Goal: Transaction & Acquisition: Purchase product/service

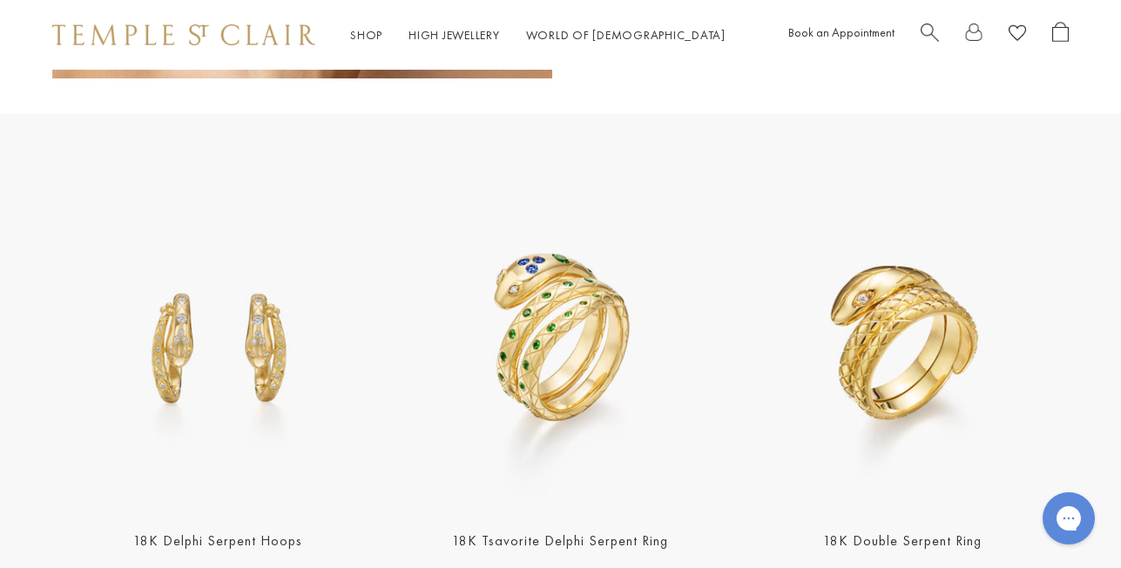
scroll to position [1541, 0]
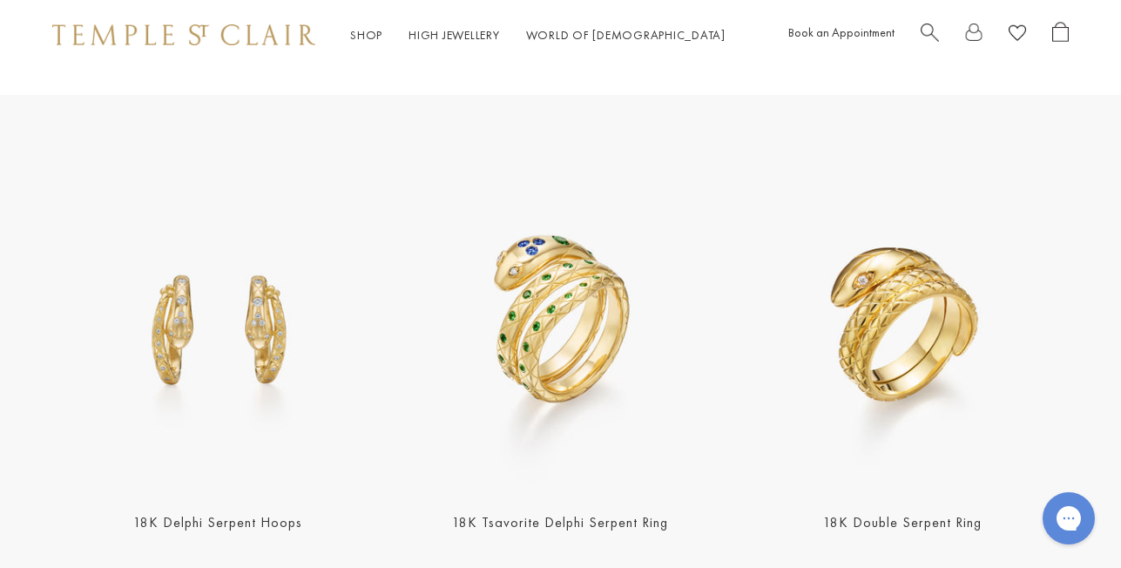
click at [622, 342] on img at bounding box center [561, 326] width 332 height 332
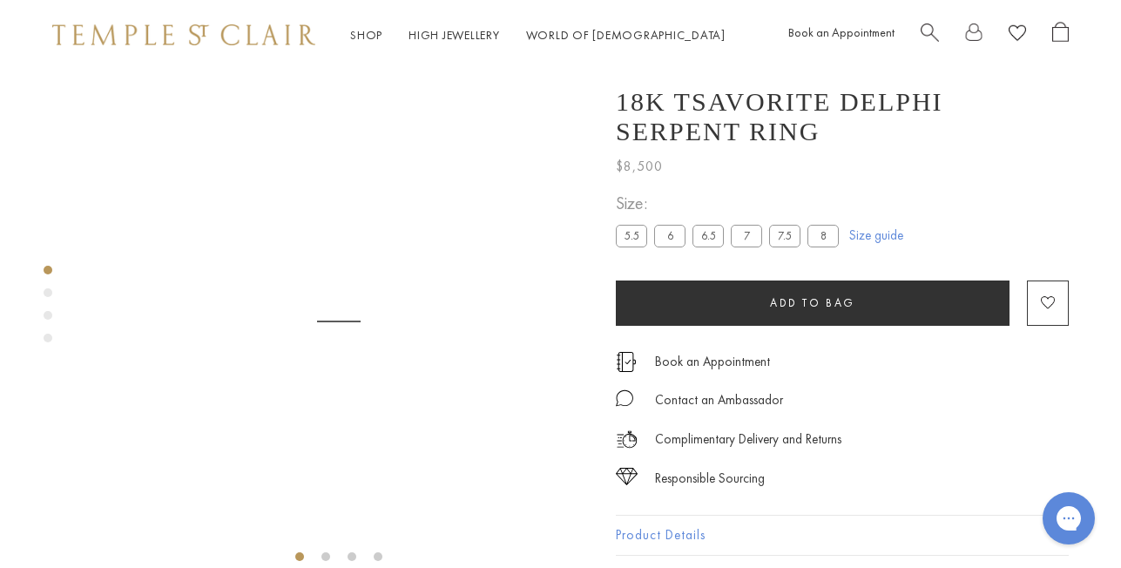
scroll to position [70, 0]
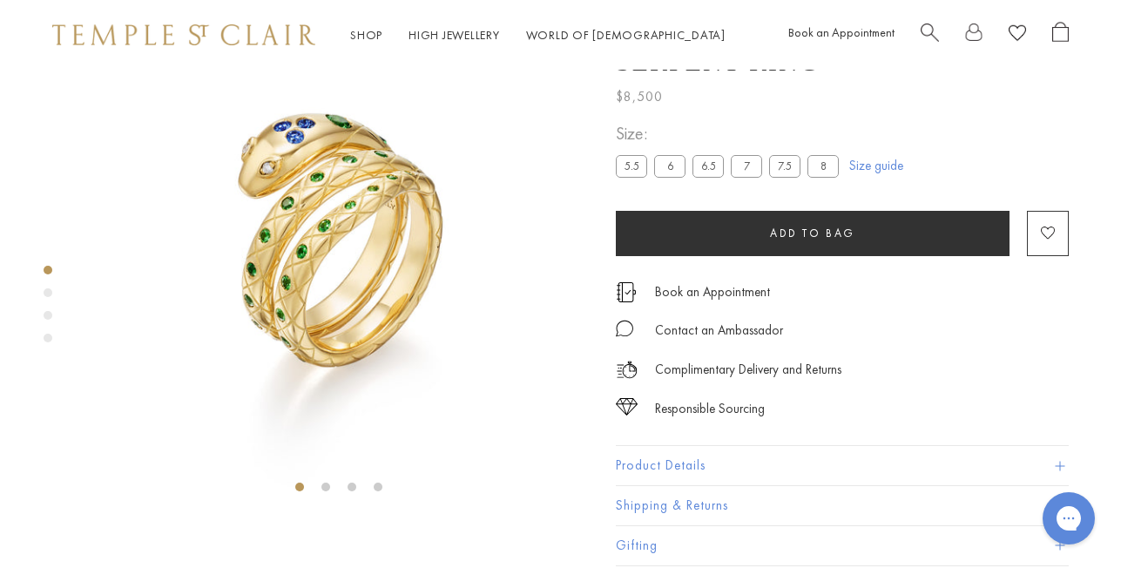
click at [445, 196] on img at bounding box center [338, 251] width 503 height 503
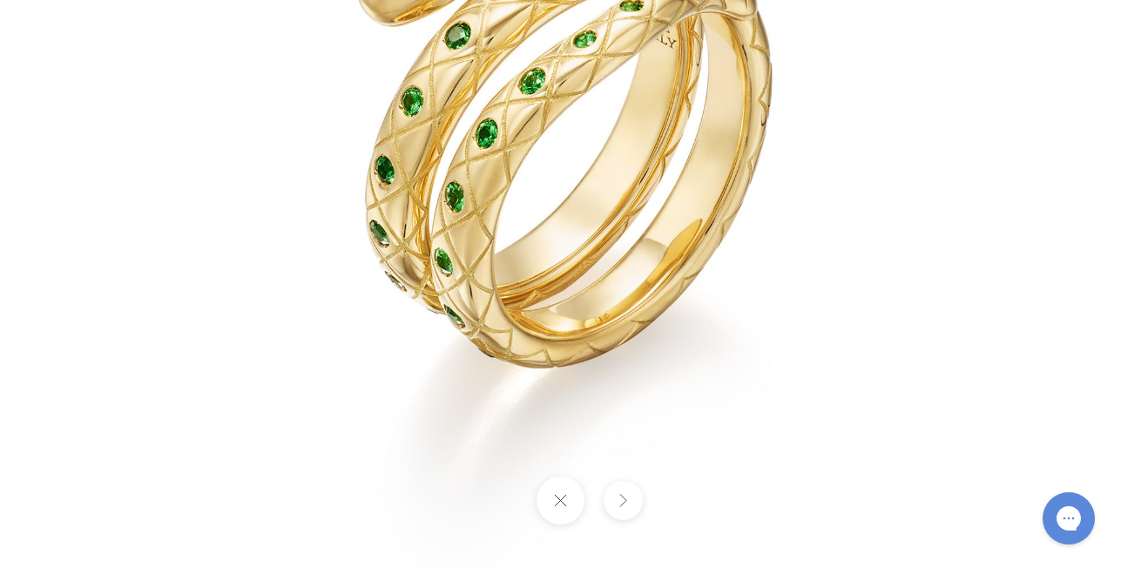
click at [627, 505] on button at bounding box center [623, 500] width 39 height 39
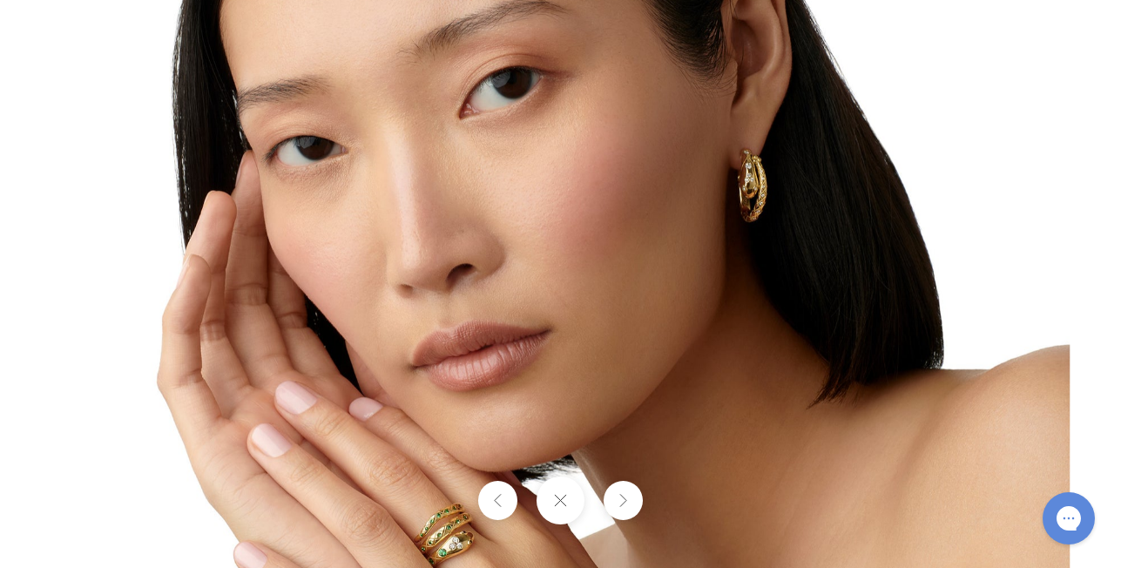
click at [627, 505] on button at bounding box center [623, 500] width 39 height 39
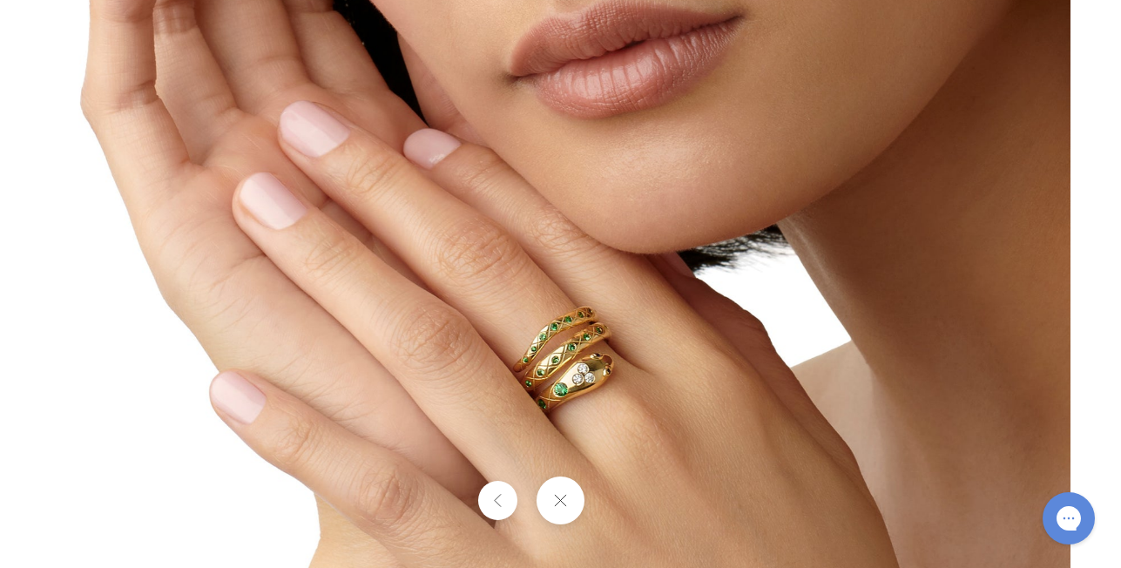
click at [628, 506] on div at bounding box center [560, 501] width 1121 height 48
